Goal: Contribute content

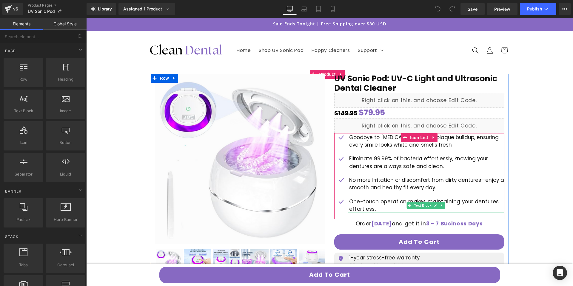
click at [360, 203] on span "One-touch operation makes maintaining your dentures effortless." at bounding box center [424, 205] width 150 height 15
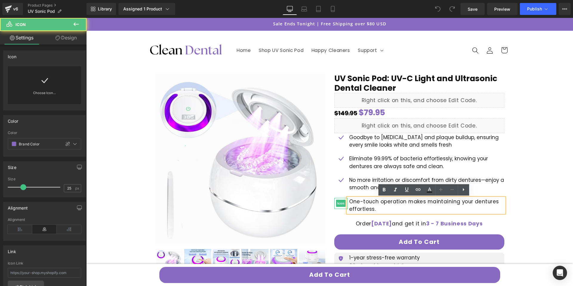
click at [334, 199] on div at bounding box center [340, 203] width 13 height 11
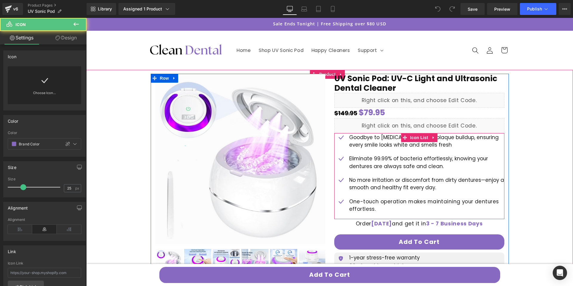
click at [86, 18] on div at bounding box center [86, 18] width 0 height 0
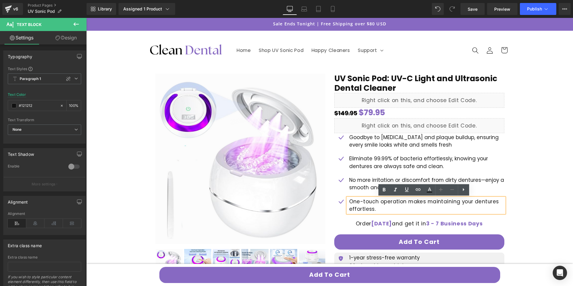
click at [358, 186] on p "No more irritation or discomfort from dirty dentures—enjoy a smooth and healthy…" at bounding box center [426, 183] width 155 height 15
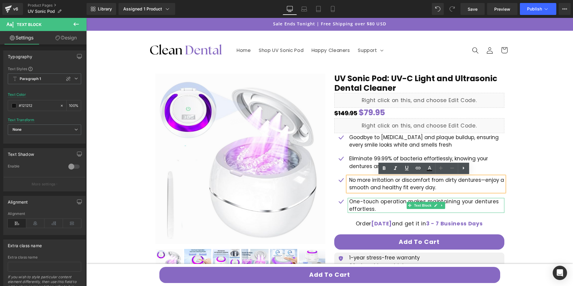
click at [375, 210] on p "One-touch operation makes maintaining your dentures effortless." at bounding box center [426, 205] width 155 height 15
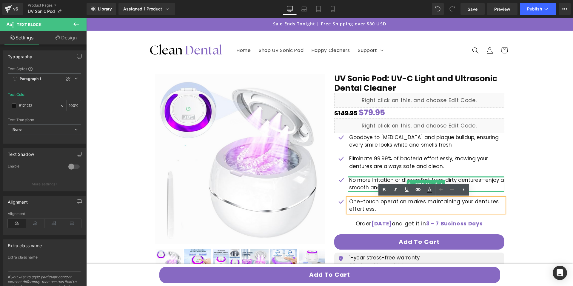
drag, startPoint x: 361, startPoint y: 178, endPoint x: 365, endPoint y: 185, distance: 8.3
click at [361, 178] on div "No more irritation or discomfort from dirty dentures—enjoy a smooth and healthy…" at bounding box center [426, 183] width 157 height 15
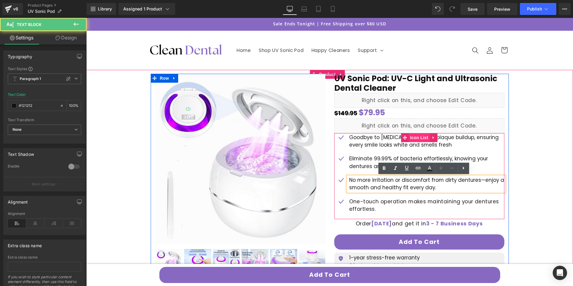
click at [409, 138] on span "Icon List" at bounding box center [419, 137] width 21 height 9
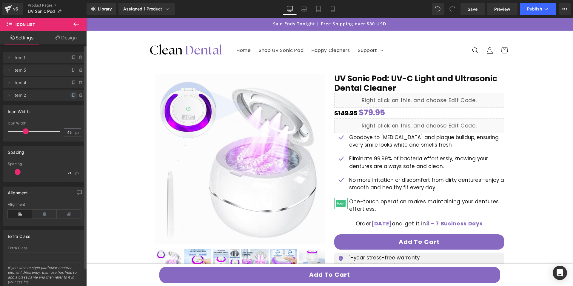
click at [72, 96] on icon at bounding box center [73, 95] width 2 height 3
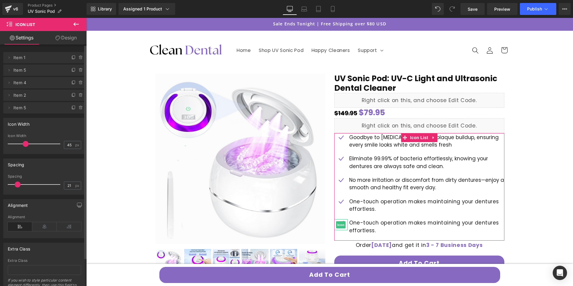
click at [43, 110] on span "Item 5" at bounding box center [38, 107] width 50 height 11
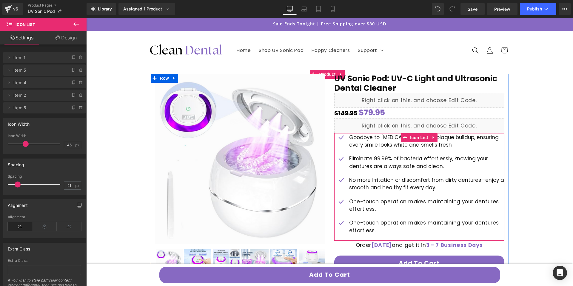
click at [367, 221] on span "One-touch operation makes maintaining your dentures effortless." at bounding box center [424, 226] width 150 height 15
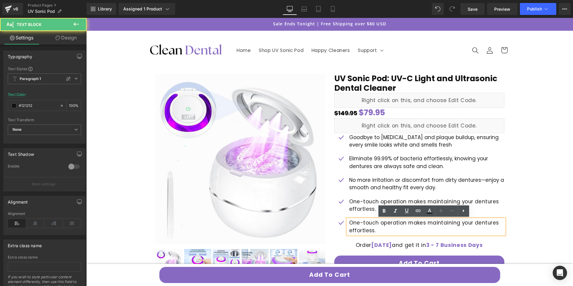
click at [367, 224] on span "One-touch operation makes maintaining your dentures effortless." at bounding box center [424, 226] width 150 height 15
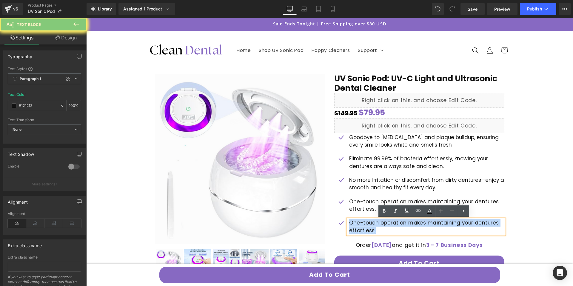
click at [367, 224] on span "One-touch operation makes maintaining your dentures effortless." at bounding box center [424, 226] width 150 height 15
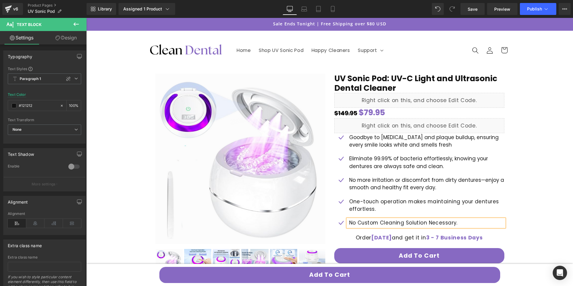
click at [368, 226] on p "No Custom Cleaning Solution Necessary." at bounding box center [426, 222] width 155 height 7
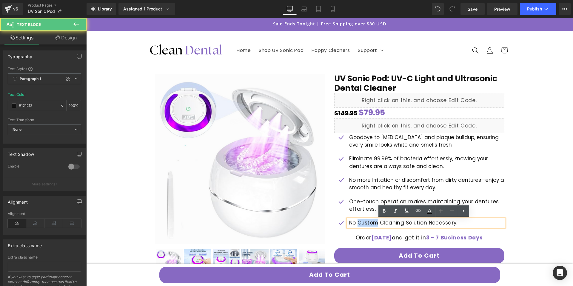
click at [368, 226] on p "No Custom Cleaning Solution Necessary." at bounding box center [426, 222] width 155 height 7
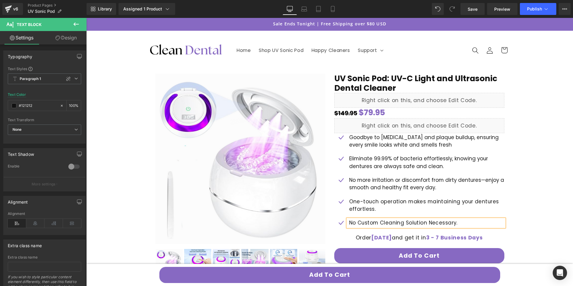
click at [461, 221] on p "No Custom Cleaning Solution Necessary." at bounding box center [426, 222] width 155 height 7
click at [470, 12] on link "Save" at bounding box center [472, 9] width 24 height 12
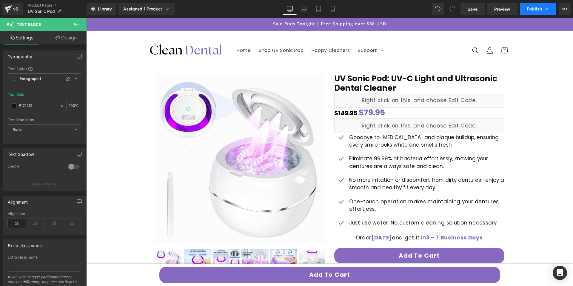
click at [534, 7] on span "Publish" at bounding box center [534, 9] width 15 height 5
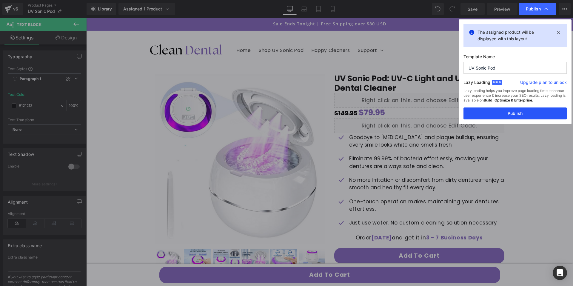
drag, startPoint x: 514, startPoint y: 115, endPoint x: 406, endPoint y: 84, distance: 112.1
click at [514, 115] on button "Publish" at bounding box center [514, 113] width 103 height 12
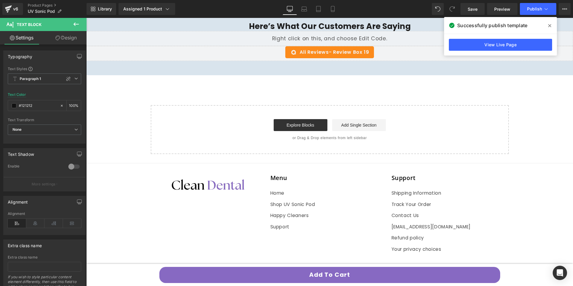
scroll to position [1500, 0]
